Goal: Share content: Share content

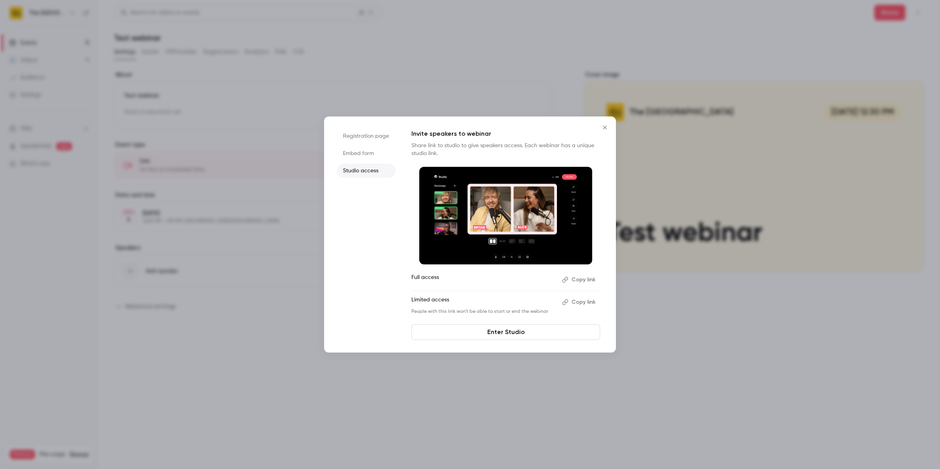
scroll to position [188, 0]
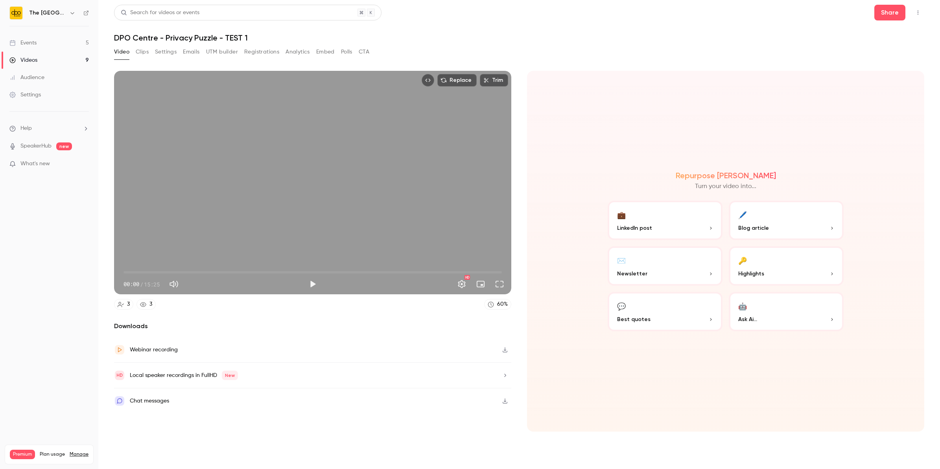
click at [61, 17] on h6 "The [GEOGRAPHIC_DATA]" at bounding box center [47, 13] width 37 height 8
click at [75, 13] on icon "button" at bounding box center [72, 13] width 6 height 6
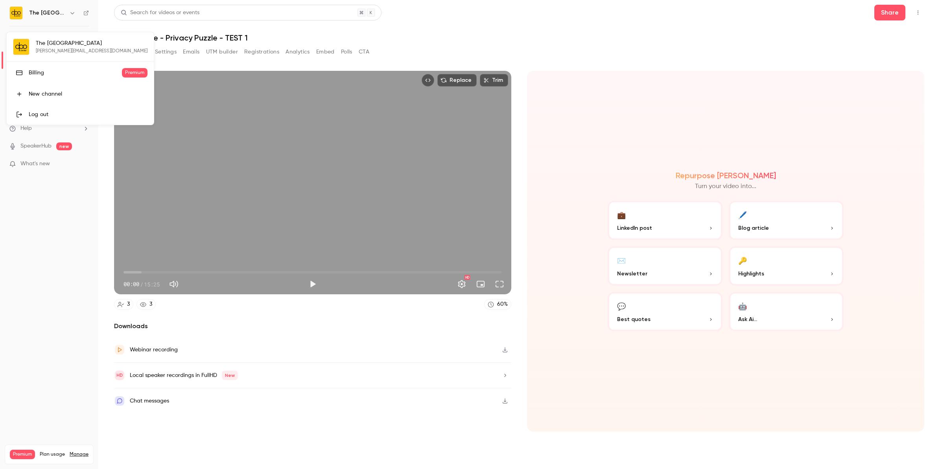
click at [47, 108] on link "Log out" at bounding box center [80, 114] width 147 height 20
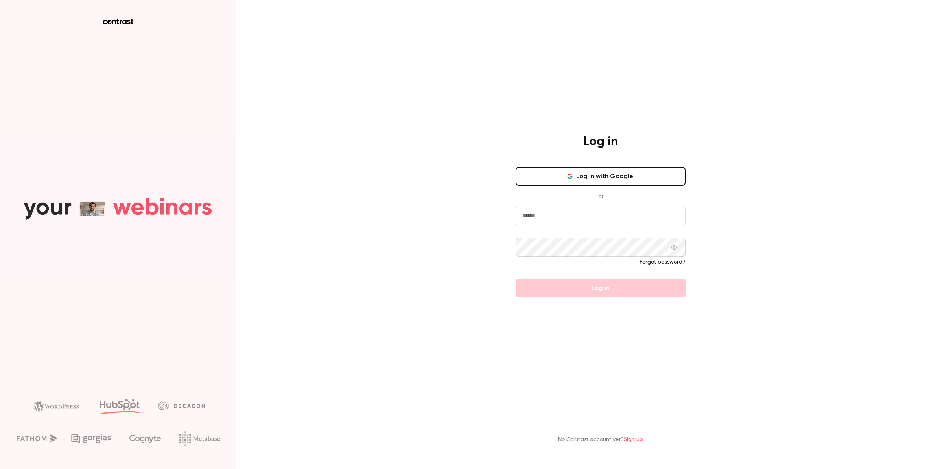
type input "**********"
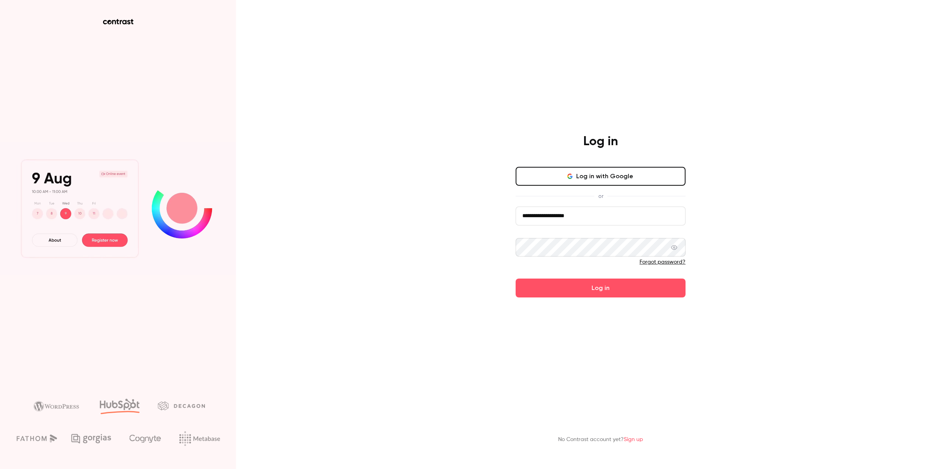
click at [573, 219] on input "**********" at bounding box center [600, 215] width 170 height 19
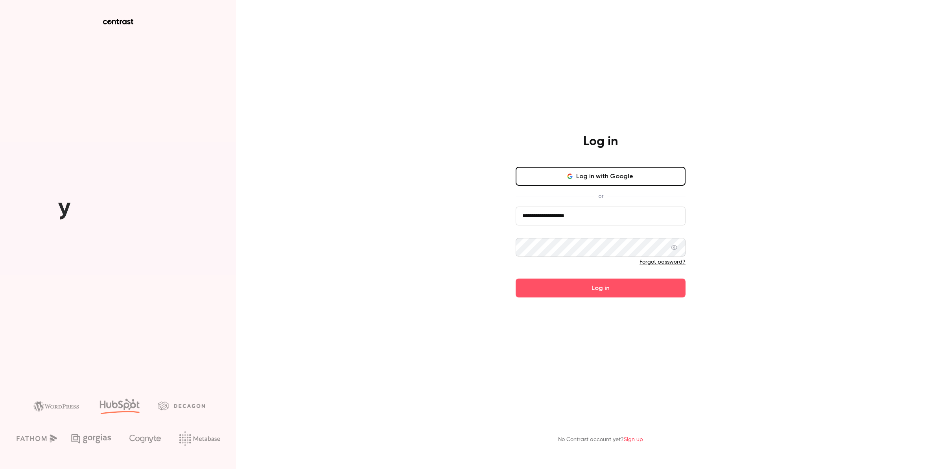
click at [504, 296] on div "**********" at bounding box center [600, 216] width 204 height 164
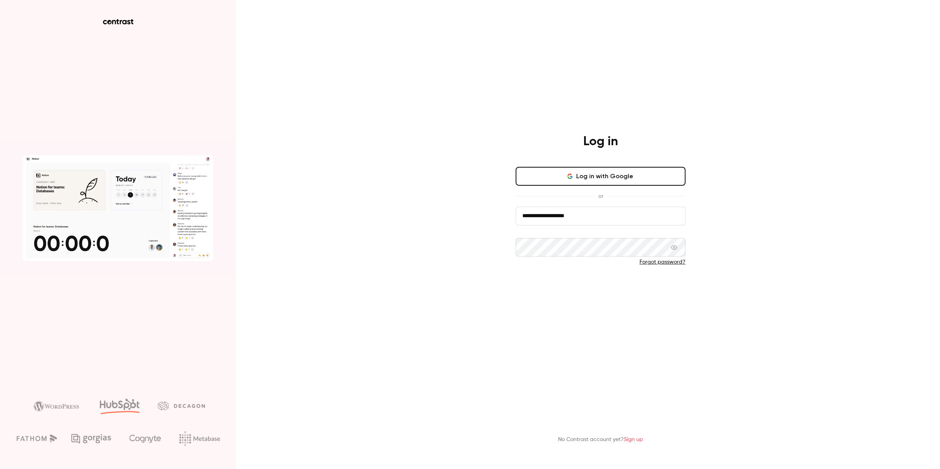
click at [531, 292] on button "Log in" at bounding box center [600, 287] width 170 height 19
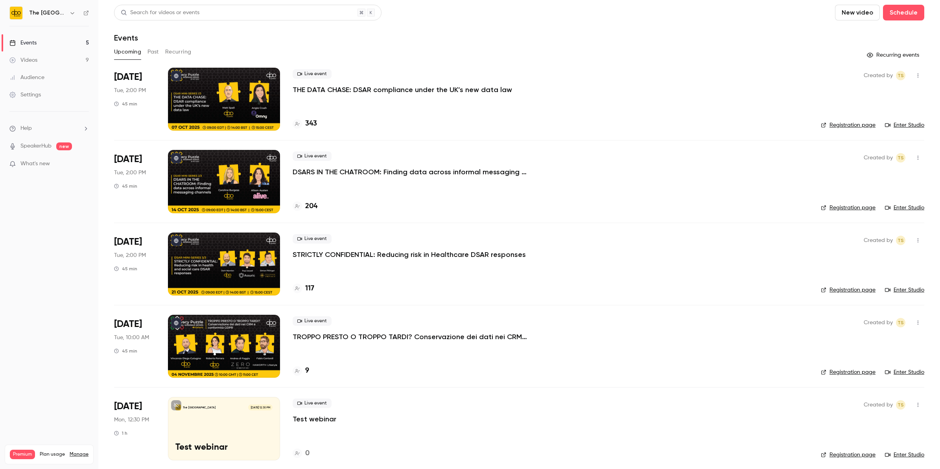
click at [158, 53] on button "Past" at bounding box center [152, 52] width 11 height 13
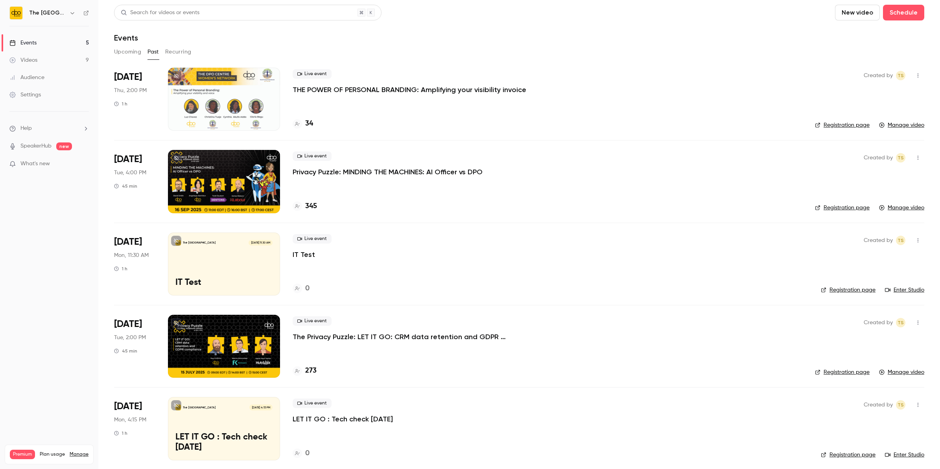
click at [323, 92] on p "THE POWER OF PERSONAL BRANDING: Amplifying your visibility invoice" at bounding box center [409, 89] width 234 height 9
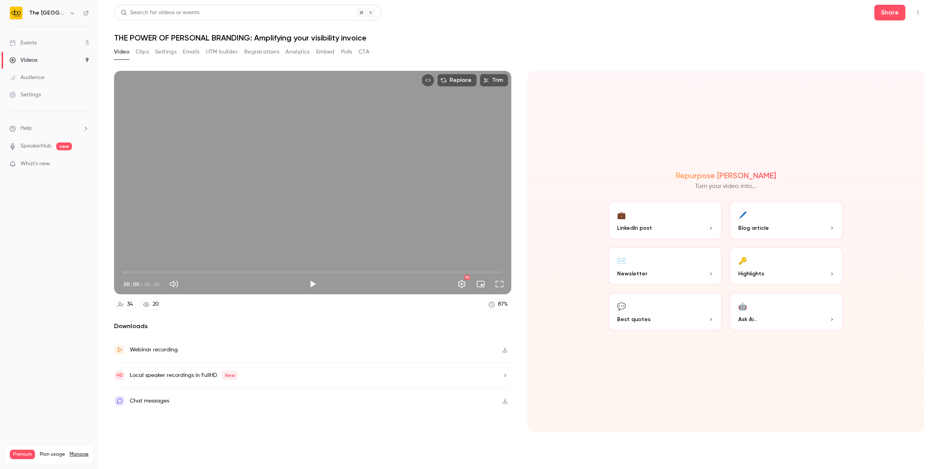
click at [138, 55] on button "Clips" at bounding box center [142, 52] width 13 height 13
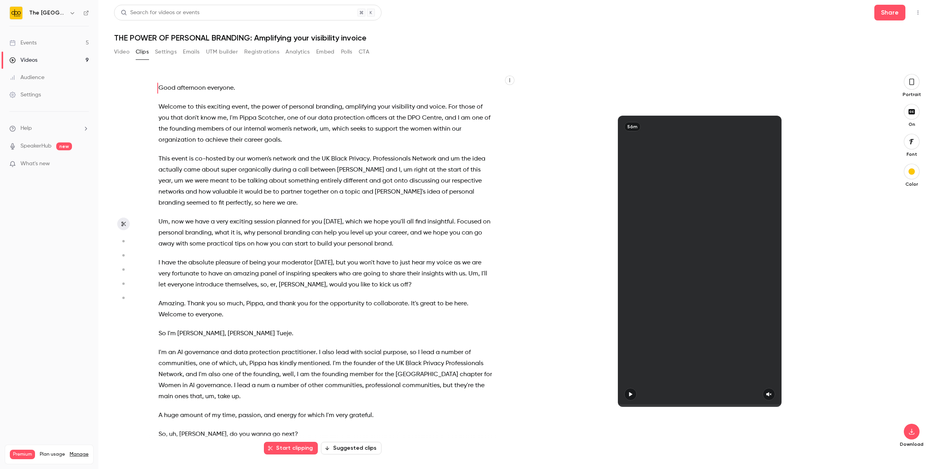
click at [344, 442] on button "Suggested clips" at bounding box center [351, 447] width 61 height 13
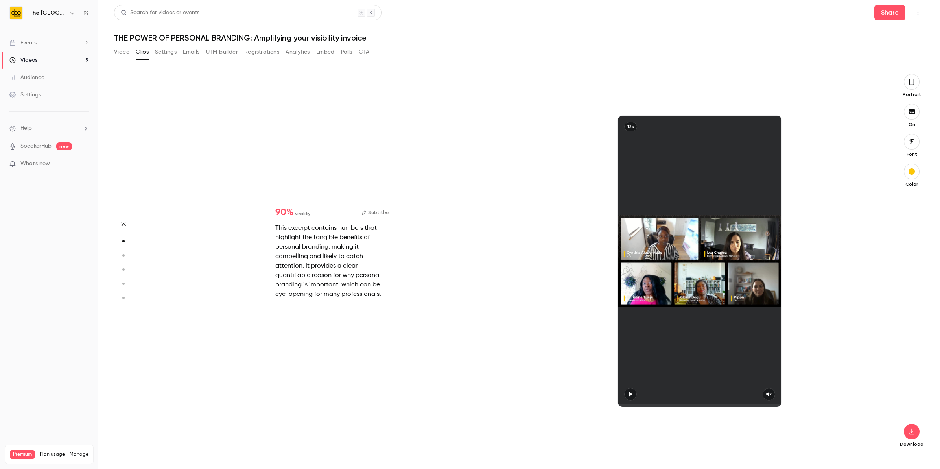
scroll to position [381, 0]
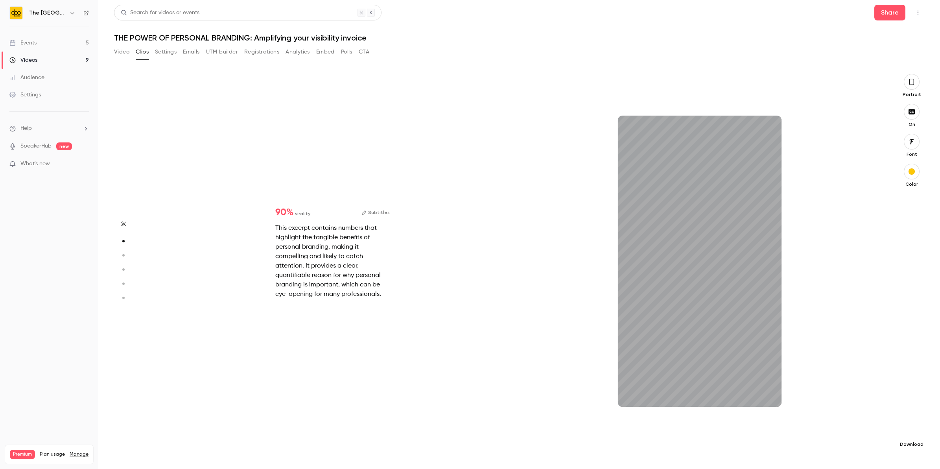
click at [909, 430] on icon "button" at bounding box center [910, 431] width 9 height 6
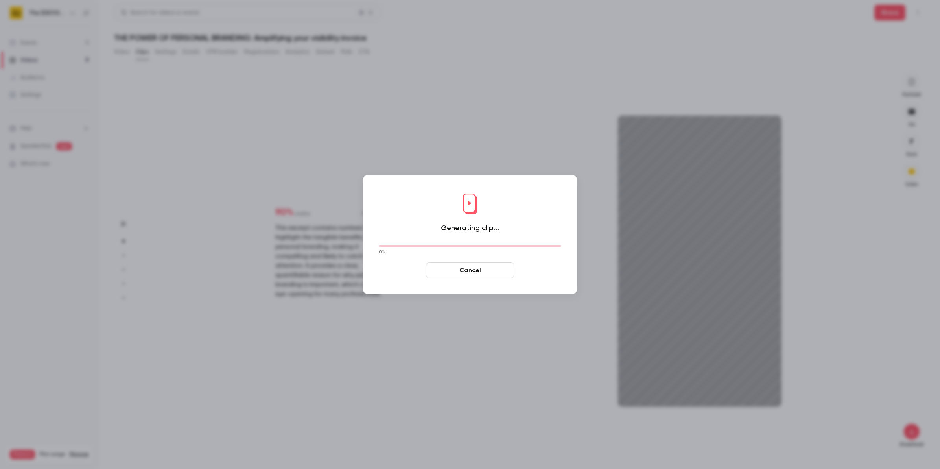
type input "****"
drag, startPoint x: 463, startPoint y: 257, endPoint x: 461, endPoint y: 264, distance: 7.0
click at [463, 257] on div "Generating clip... 0 % Cancel" at bounding box center [470, 234] width 198 height 103
click at [461, 268] on button "Cancel" at bounding box center [470, 270] width 88 height 16
click at [451, 272] on button "Cancel" at bounding box center [470, 270] width 88 height 16
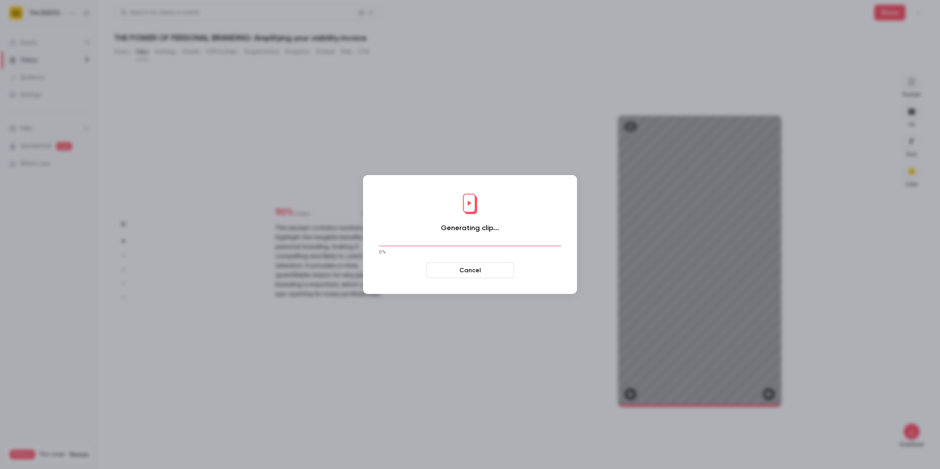
drag, startPoint x: 482, startPoint y: 271, endPoint x: 455, endPoint y: 259, distance: 29.5
click at [481, 271] on button "Cancel" at bounding box center [470, 270] width 88 height 16
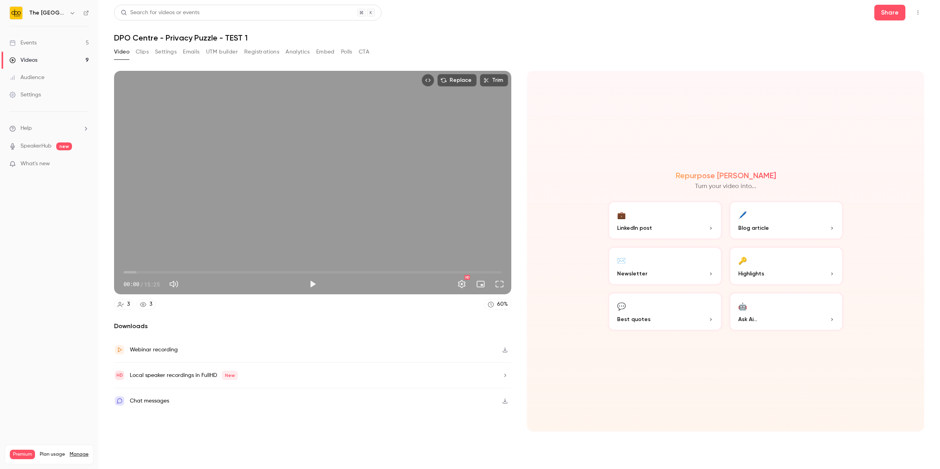
click at [46, 44] on link "Events 5" at bounding box center [49, 42] width 98 height 17
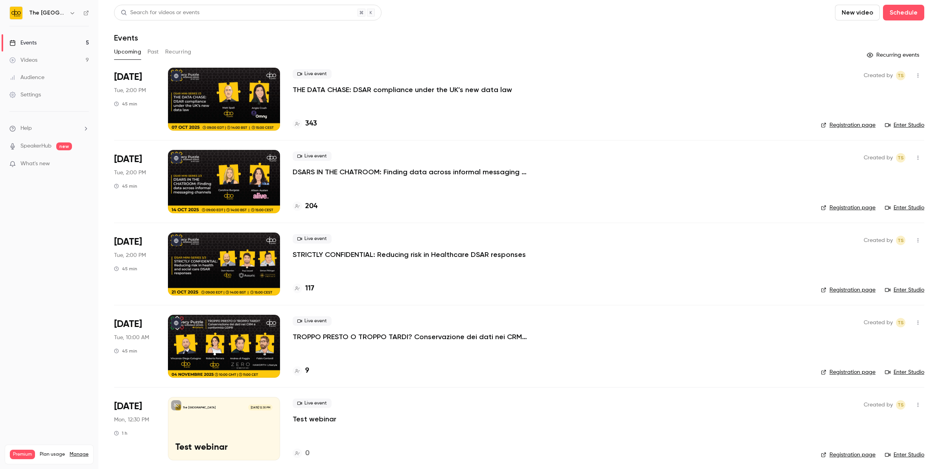
click at [18, 128] on p "Help" at bounding box center [20, 128] width 22 height 8
click at [108, 120] on link "Talk to us" at bounding box center [145, 119] width 86 height 21
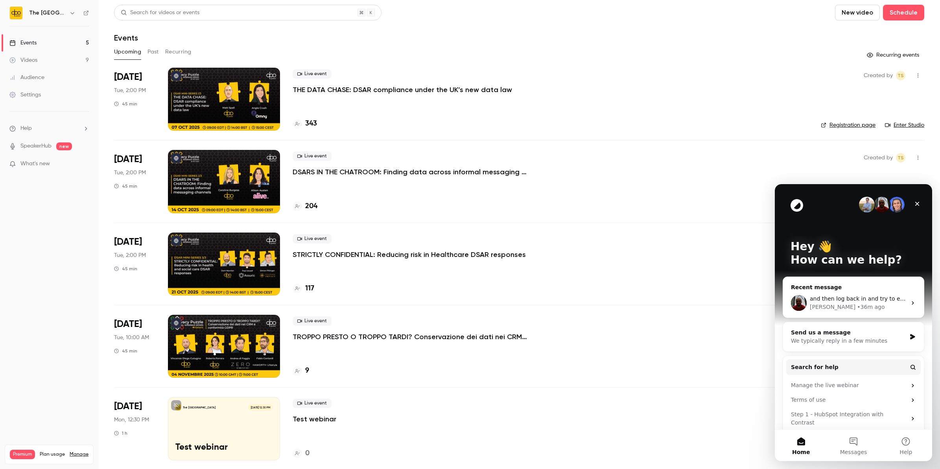
click at [822, 301] on span "and then log back in and try to extract the clip?" at bounding box center [874, 298] width 131 height 6
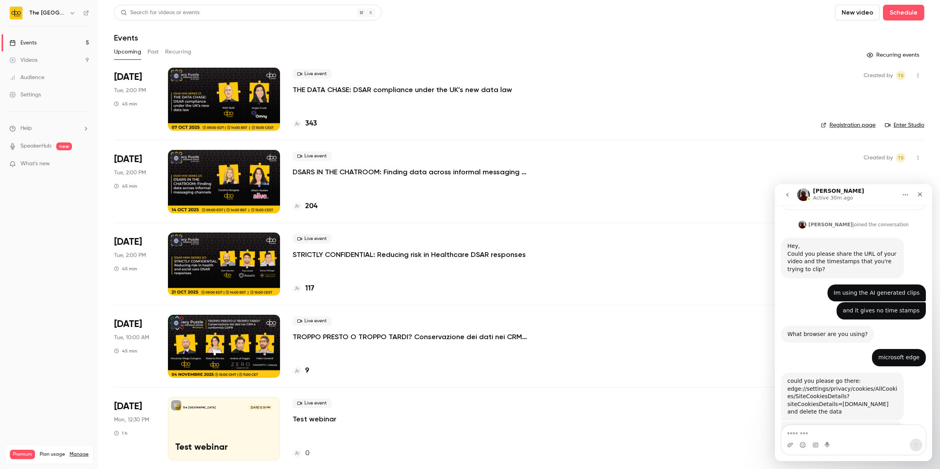
scroll to position [188, 0]
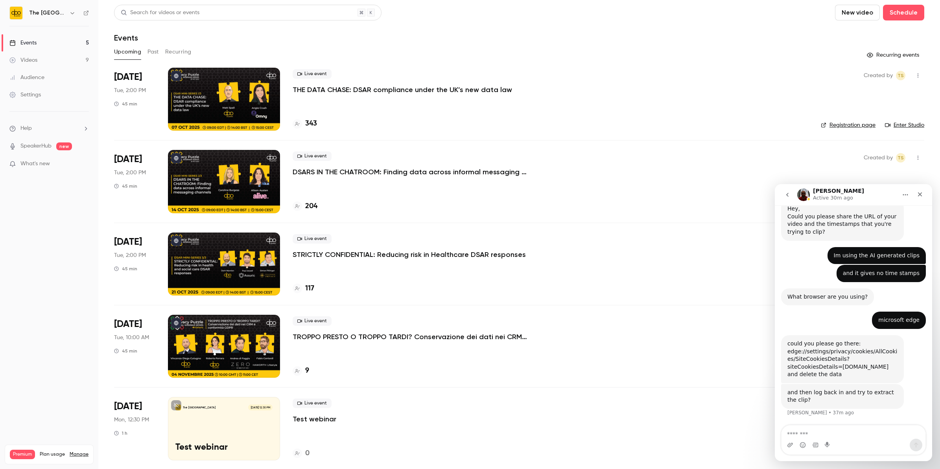
click at [810, 434] on textarea "Message…" at bounding box center [853, 431] width 144 height 13
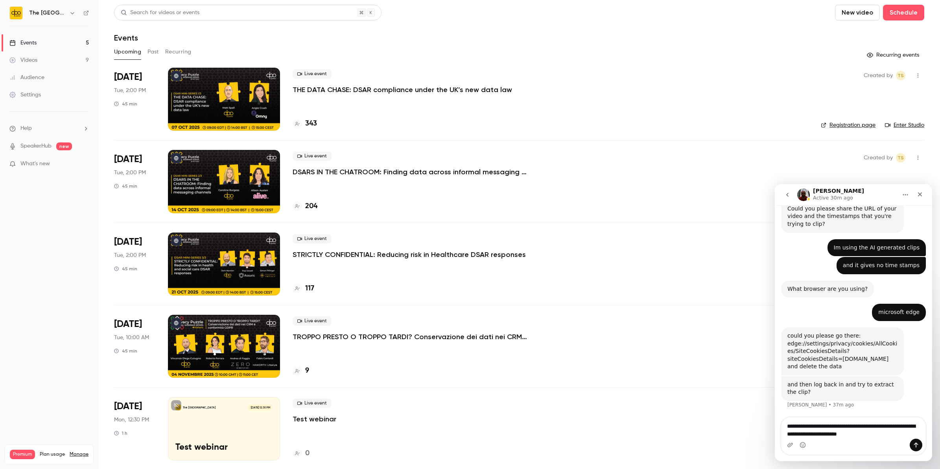
type textarea "**********"
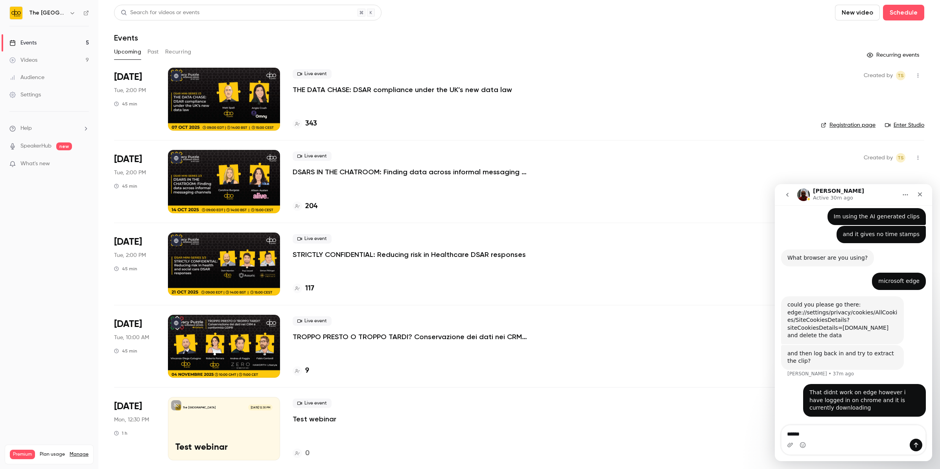
type textarea "******"
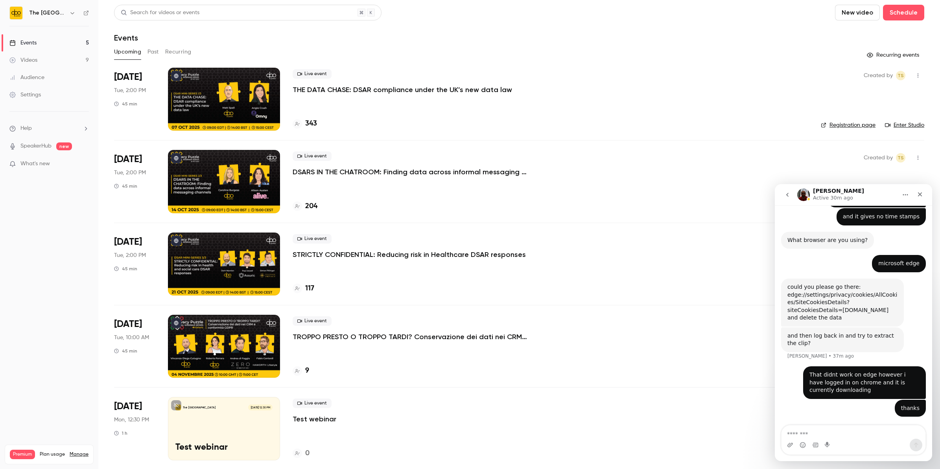
click at [412, 336] on p "TROPPO PRESTO O TROPPO TARDI? Conservazione dei dati nei CRM e conformità GDPR" at bounding box center [410, 336] width 236 height 9
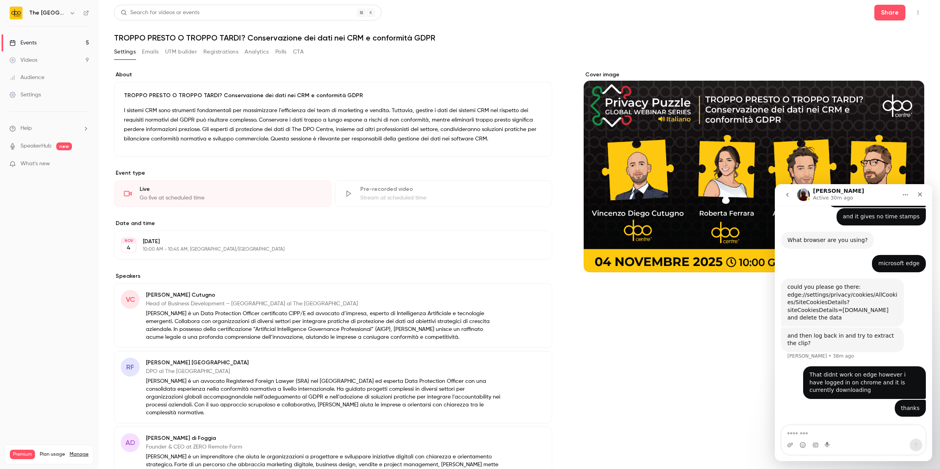
click at [154, 48] on button "Emails" at bounding box center [150, 52] width 17 height 13
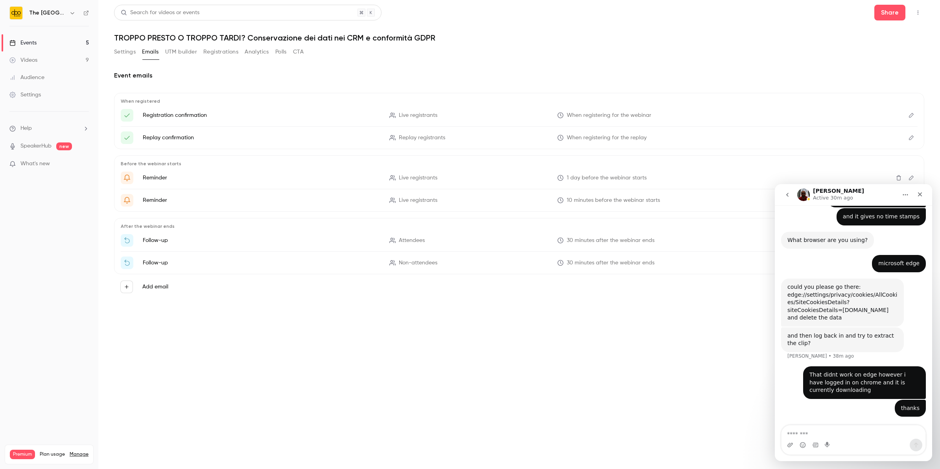
click at [217, 57] on button "Registrations" at bounding box center [220, 52] width 35 height 13
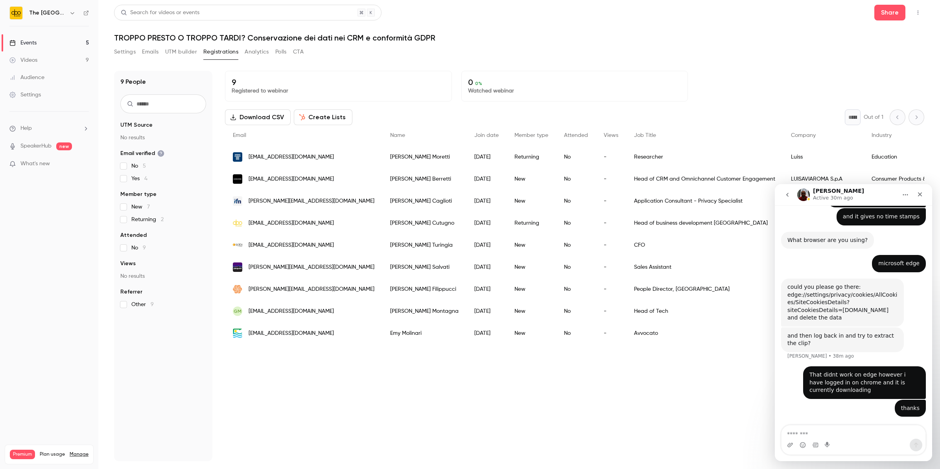
click at [21, 44] on div "Events" at bounding box center [22, 43] width 27 height 8
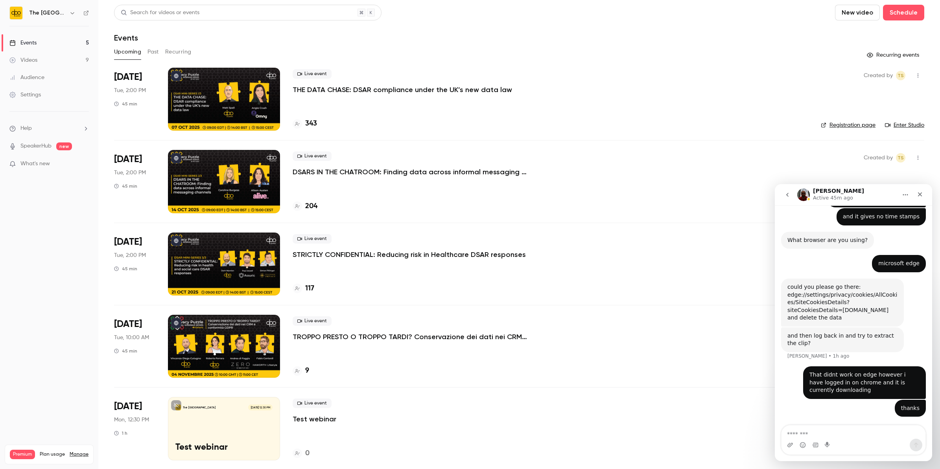
scroll to position [245, 0]
click at [40, 311] on nav "The DPO Centre Events 5 Videos 9 Audience Settings Help SpeakerHub new What's n…" at bounding box center [49, 234] width 98 height 469
click at [75, 130] on li "Help" at bounding box center [48, 128] width 79 height 8
click at [397, 91] on div at bounding box center [470, 234] width 940 height 469
click at [321, 419] on p "Test webinar" at bounding box center [314, 418] width 44 height 9
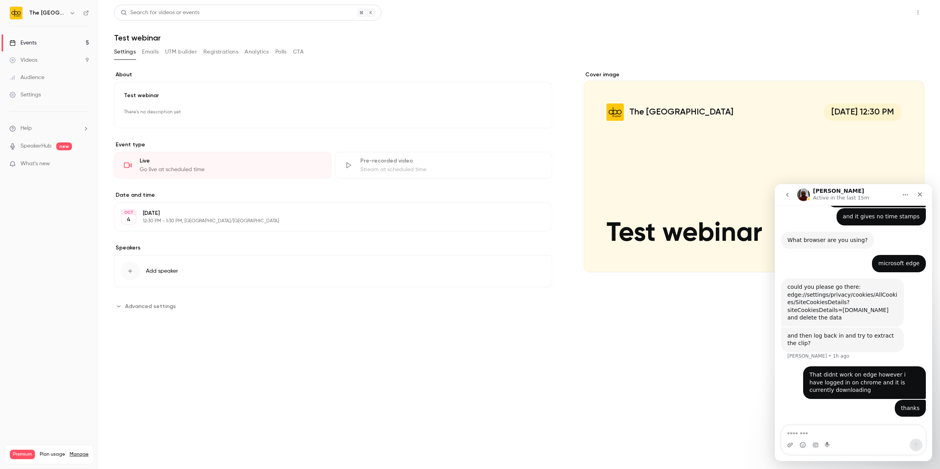
click at [891, 14] on button "Share" at bounding box center [889, 13] width 31 height 16
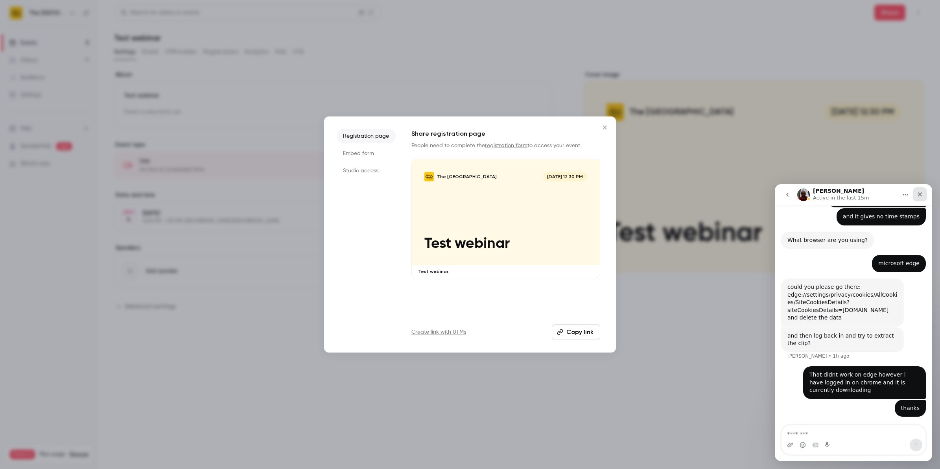
click at [916, 197] on icon "Close" at bounding box center [919, 194] width 6 height 6
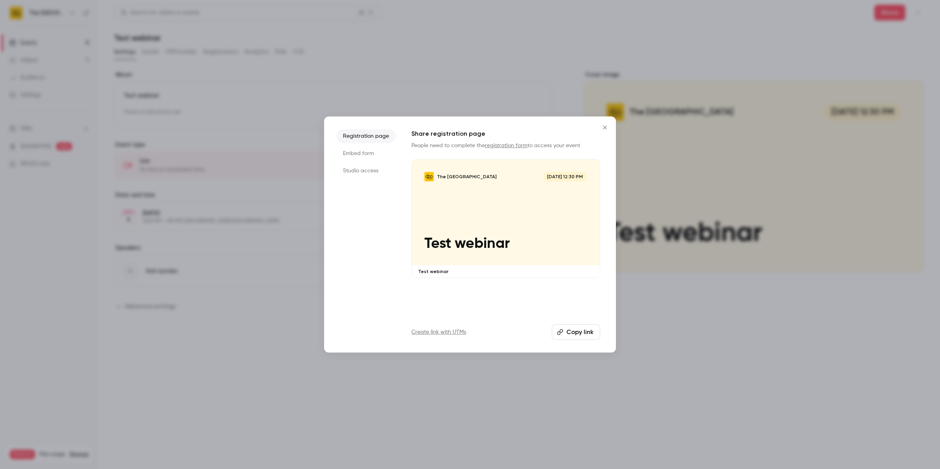
scroll to position [245, 0]
click at [358, 172] on li "Studio access" at bounding box center [365, 171] width 59 height 14
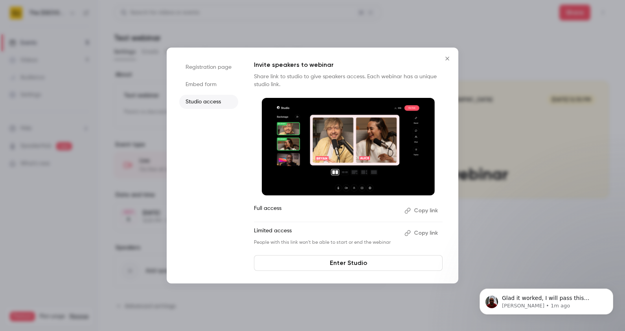
scroll to position [275, 0]
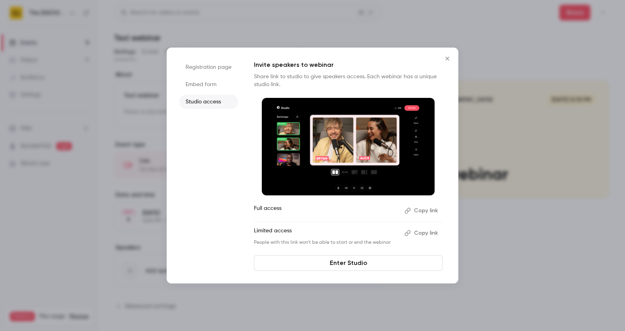
click at [448, 57] on icon "Close" at bounding box center [447, 59] width 4 height 4
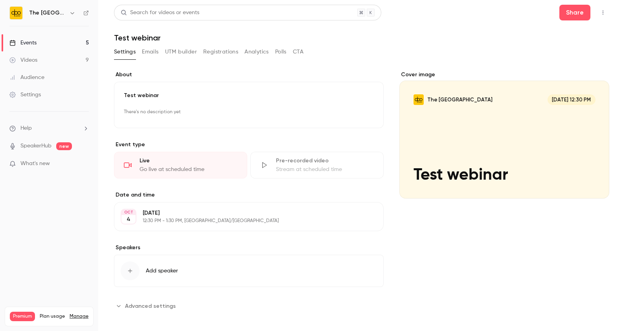
click at [68, 47] on link "Events 5" at bounding box center [49, 42] width 98 height 17
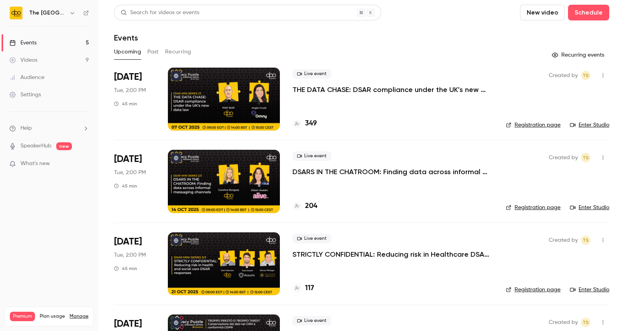
click at [144, 50] on div "Upcoming Past Recurring" at bounding box center [361, 52] width 495 height 13
click at [157, 49] on button "Past" at bounding box center [152, 52] width 11 height 13
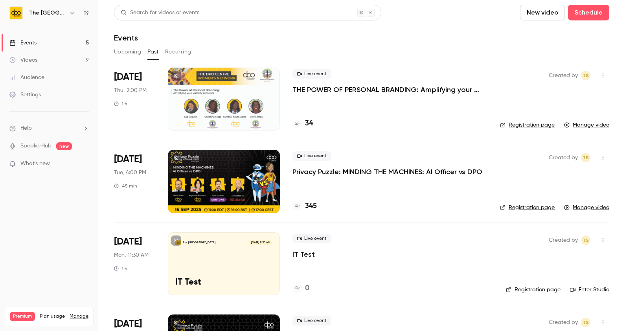
click at [309, 168] on p "Privacy Puzzle: MINDING THE MACHINES: AI Officer vs DPO" at bounding box center [387, 171] width 190 height 9
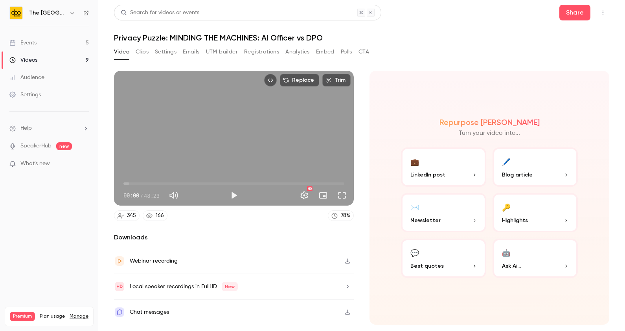
click at [51, 46] on link "Events 5" at bounding box center [49, 42] width 98 height 17
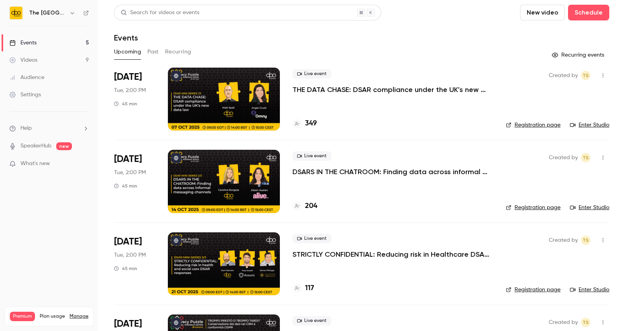
click at [153, 49] on button "Past" at bounding box center [152, 52] width 11 height 13
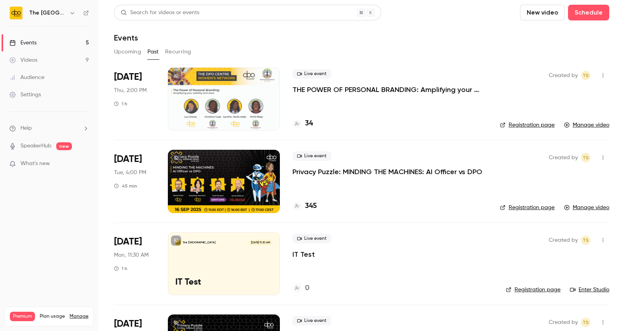
click at [338, 171] on p "Privacy Puzzle: MINDING THE MACHINES: AI Officer vs DPO" at bounding box center [387, 171] width 190 height 9
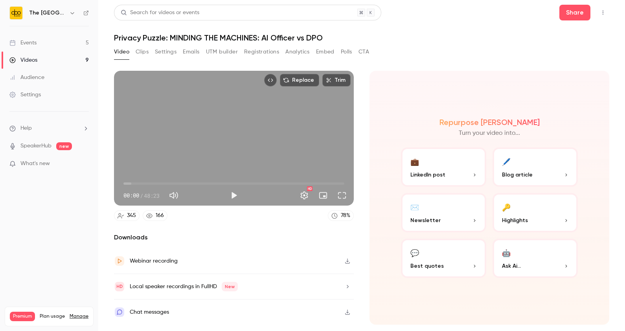
click at [349, 261] on icon "button" at bounding box center [347, 261] width 6 height 6
click at [587, 50] on div "Video Clips Settings Emails UTM builder Registrations Analytics Embed Polls CTA" at bounding box center [361, 54] width 495 height 16
click at [70, 40] on link "Events 5" at bounding box center [49, 42] width 98 height 17
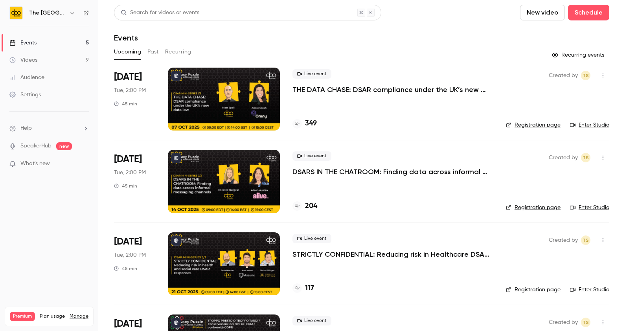
click at [155, 55] on button "Past" at bounding box center [152, 52] width 11 height 13
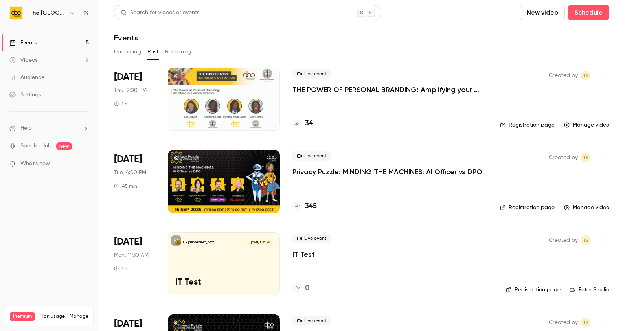
click at [315, 169] on p "Privacy Puzzle: MINDING THE MACHINES: AI Officer vs DPO" at bounding box center [387, 171] width 190 height 9
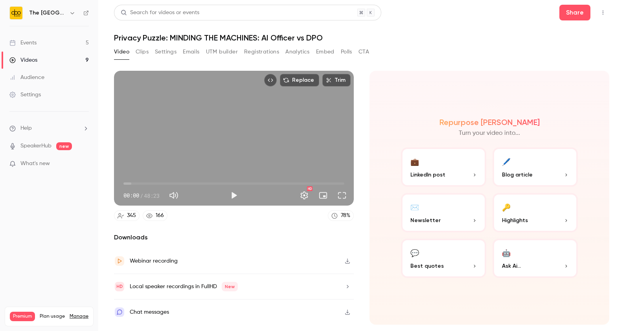
click at [342, 51] on button "Polls" at bounding box center [346, 52] width 11 height 13
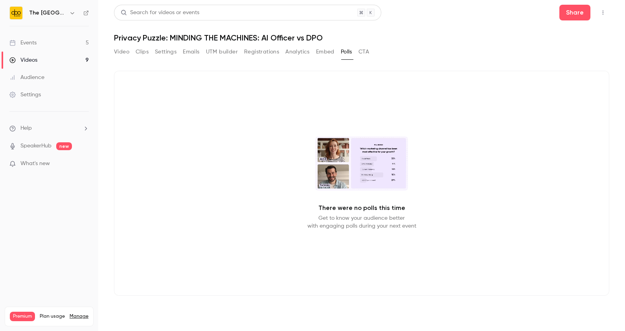
click at [38, 42] on link "Events 5" at bounding box center [49, 42] width 98 height 17
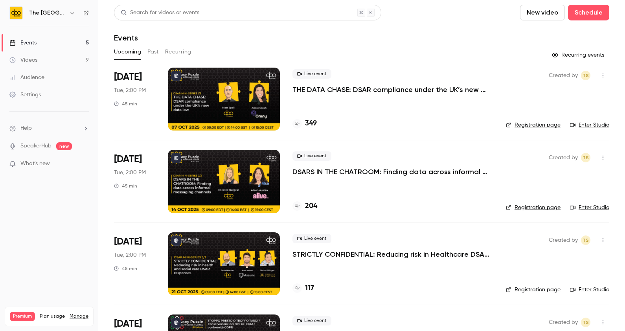
click at [152, 52] on button "Past" at bounding box center [152, 52] width 11 height 13
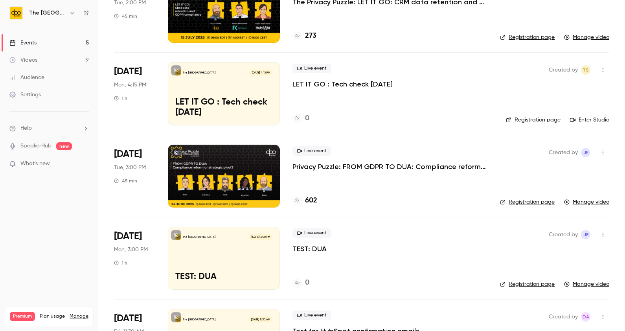
scroll to position [339, 0]
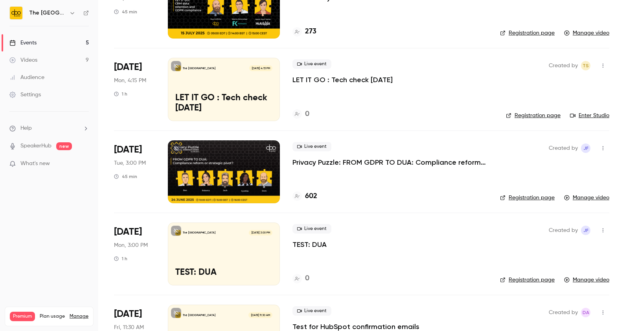
click at [364, 158] on p "Privacy Puzzle: FROM GDPR TO DUA: Compliance reform or strategic pivot?" at bounding box center [389, 162] width 195 height 9
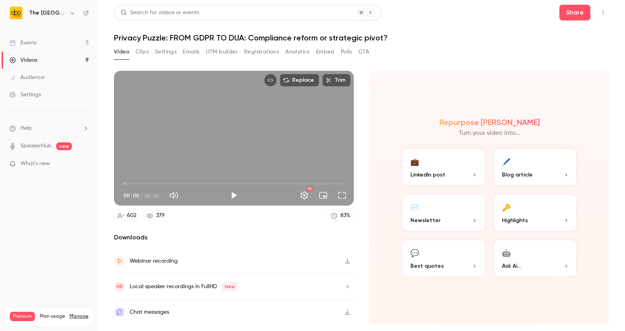
click at [346, 50] on button "Polls" at bounding box center [346, 52] width 11 height 13
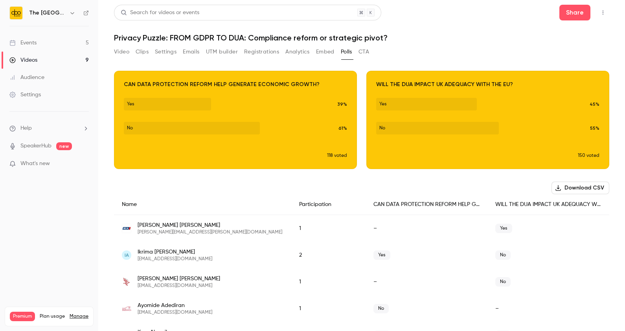
click at [121, 53] on button "Video" at bounding box center [121, 52] width 15 height 13
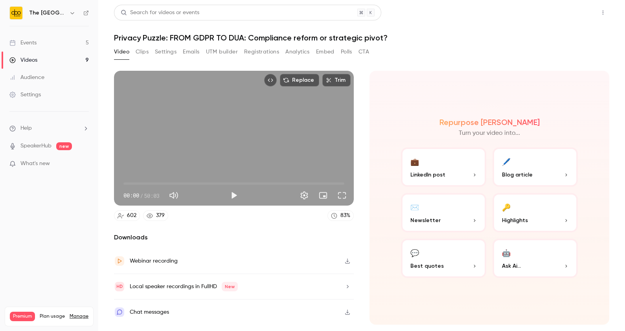
click at [575, 20] on button "Share" at bounding box center [574, 13] width 31 height 16
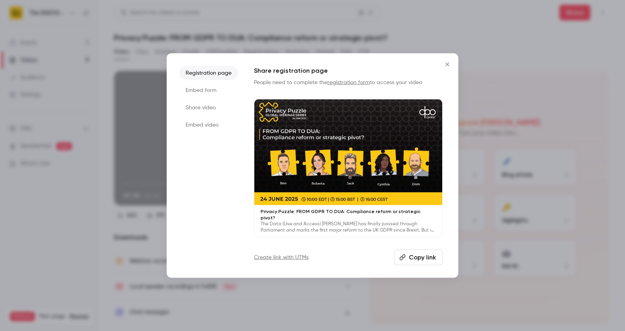
click at [204, 112] on li "Share video" at bounding box center [208, 108] width 59 height 14
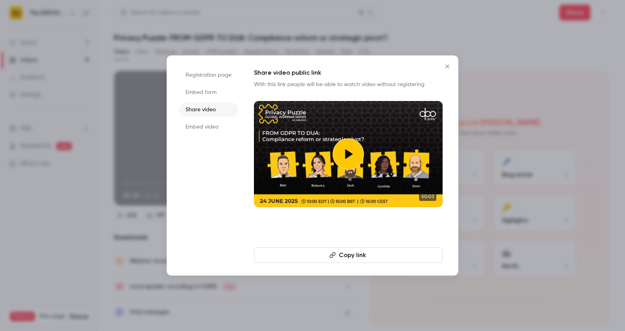
click at [297, 179] on div at bounding box center [348, 154] width 189 height 106
click at [446, 66] on icon "Close" at bounding box center [447, 66] width 9 height 6
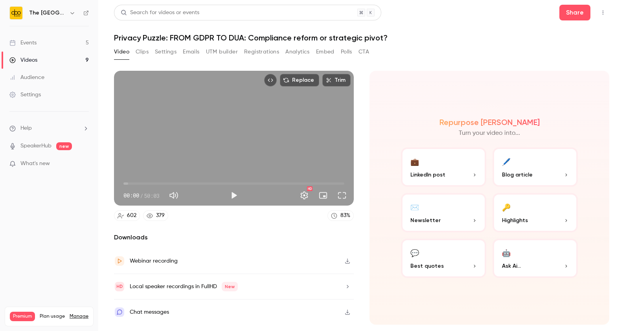
click at [72, 44] on link "Events 5" at bounding box center [49, 42] width 98 height 17
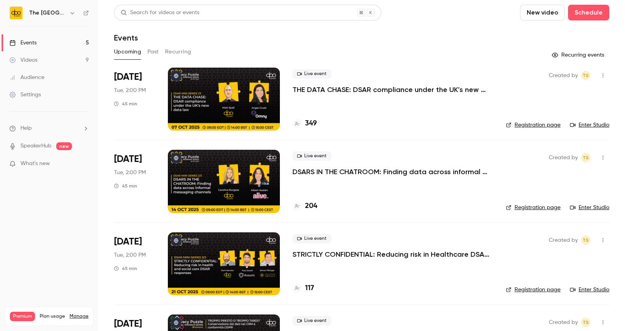
click at [155, 51] on button "Past" at bounding box center [152, 52] width 11 height 13
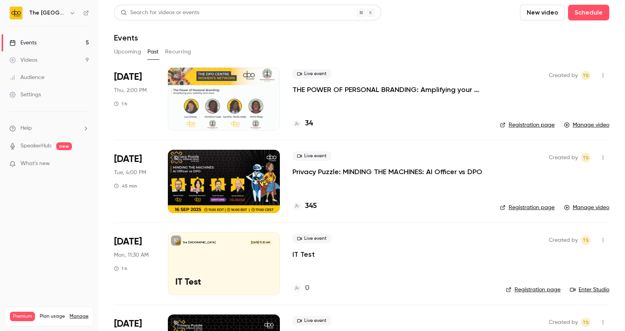
click at [340, 171] on p "Privacy Puzzle: MINDING THE MACHINES: AI Officer vs DPO" at bounding box center [387, 171] width 190 height 9
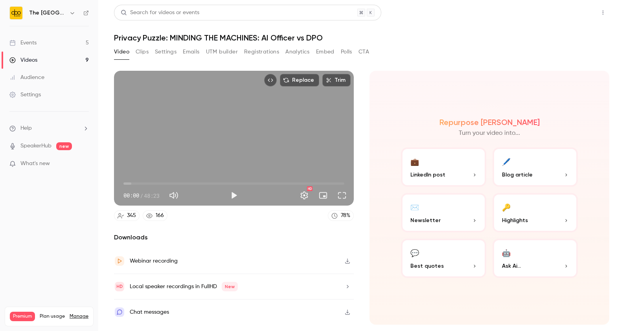
click at [564, 9] on button "Share" at bounding box center [574, 13] width 31 height 16
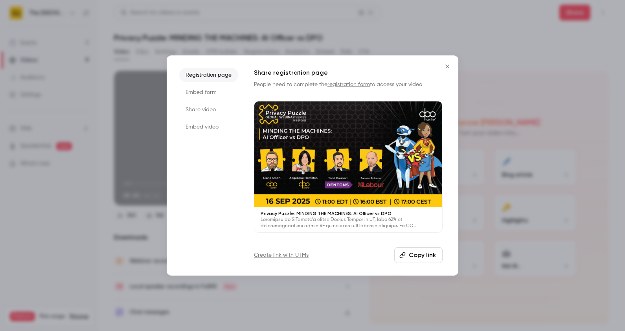
click at [197, 88] on li "Embed form" at bounding box center [208, 92] width 59 height 14
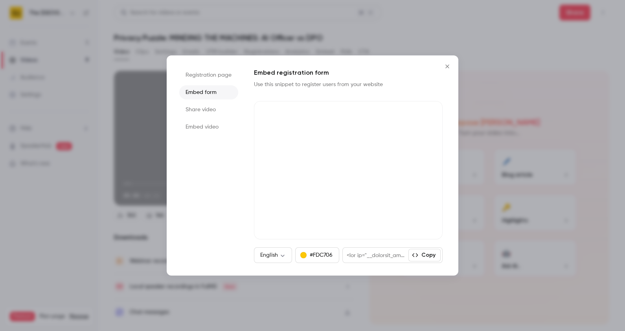
click at [200, 111] on li "Share video" at bounding box center [208, 110] width 59 height 14
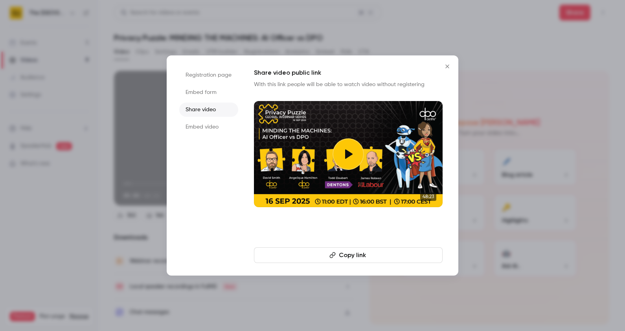
click at [196, 69] on li "Registration page" at bounding box center [208, 75] width 59 height 14
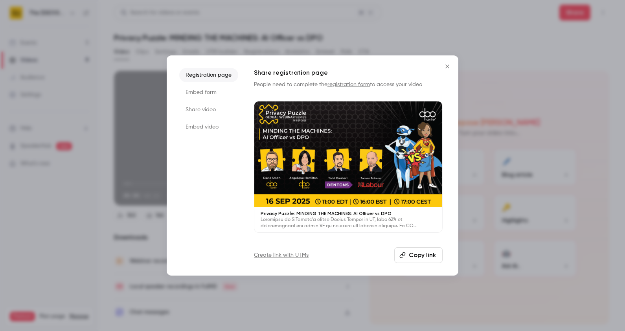
click at [447, 66] on icon "Close" at bounding box center [447, 66] width 9 height 6
